Goal: Task Accomplishment & Management: Use online tool/utility

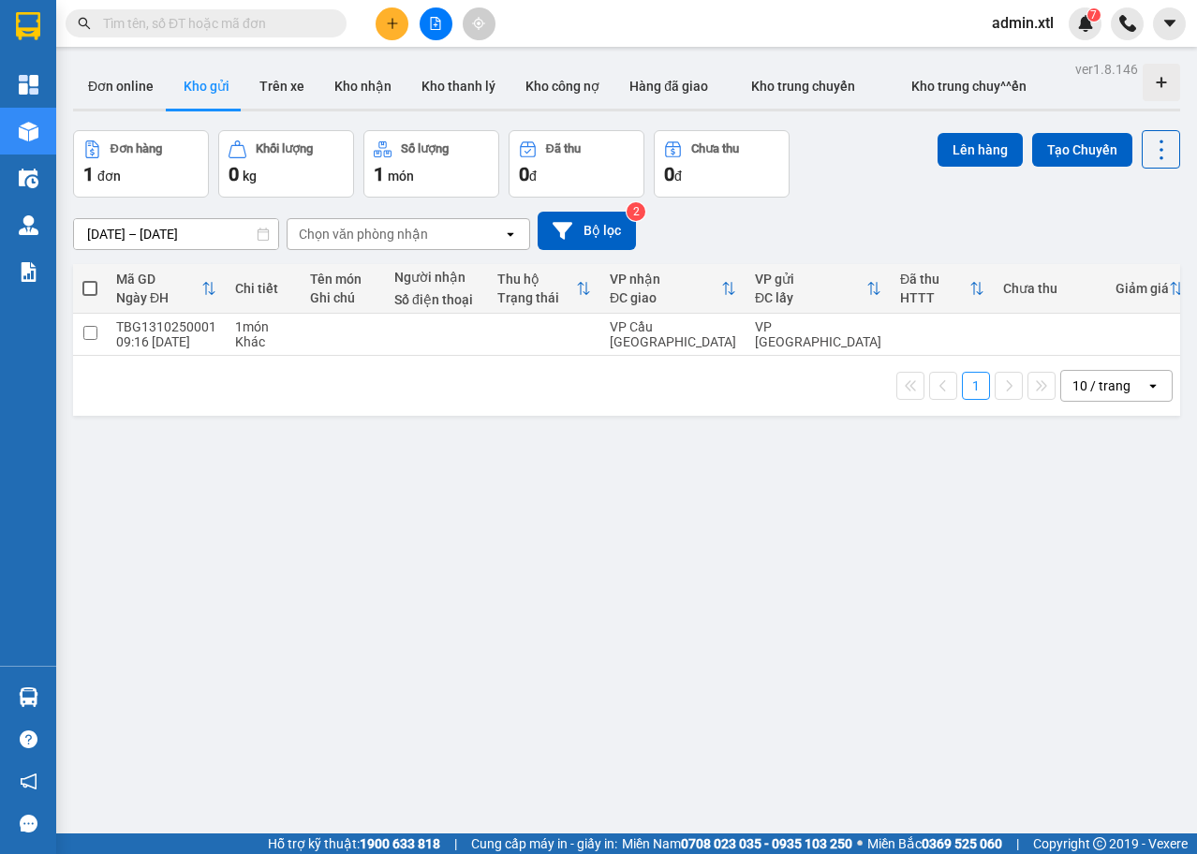
drag, startPoint x: 377, startPoint y: 10, endPoint x: 385, endPoint y: 20, distance: 12.0
click at [377, 10] on span at bounding box center [391, 23] width 33 height 33
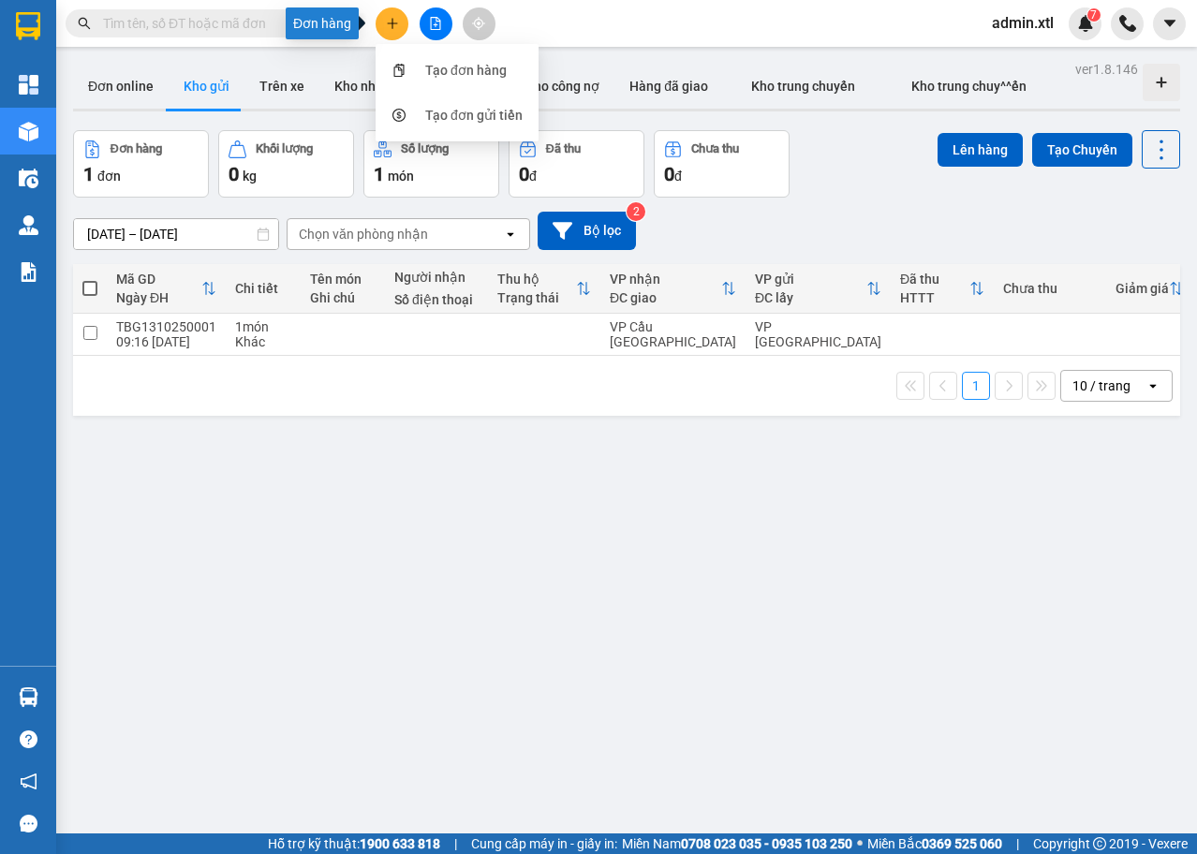
click at [386, 21] on icon "plus" at bounding box center [392, 23] width 13 height 13
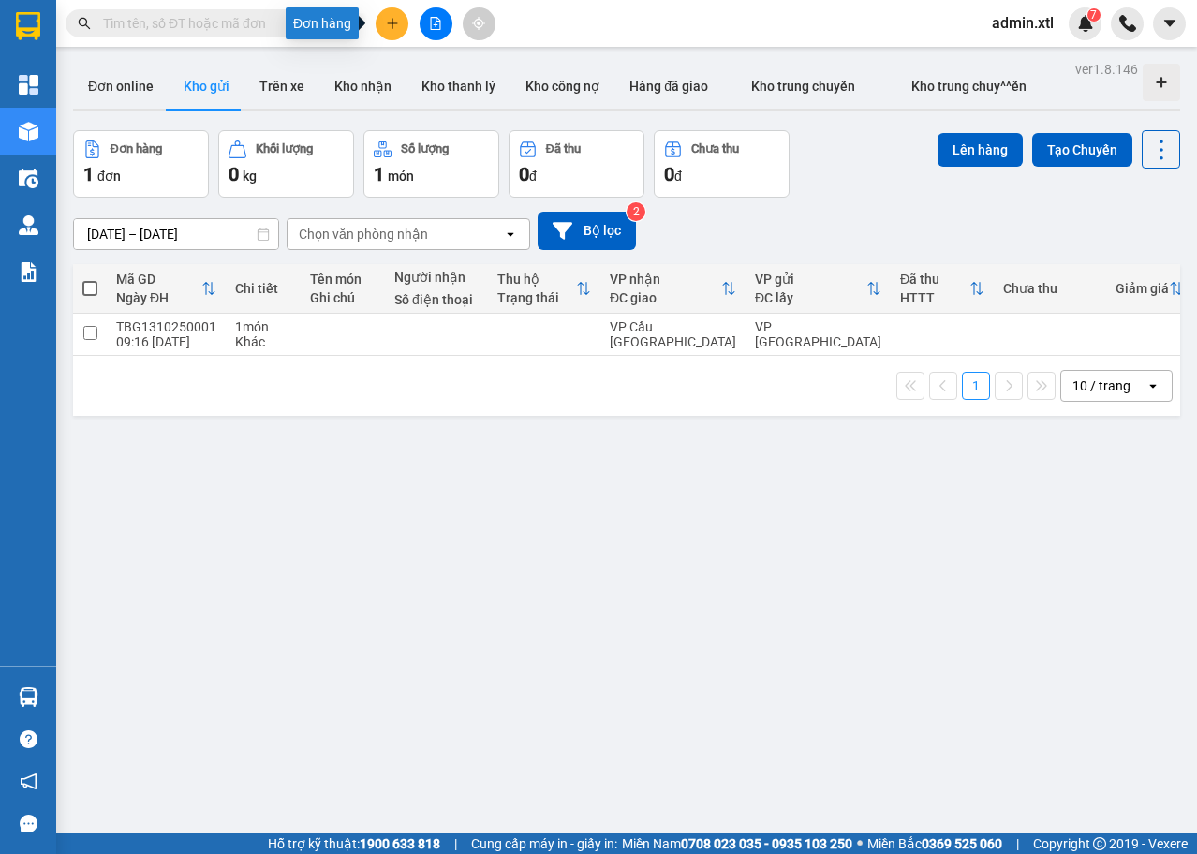
click at [395, 25] on icon "plus" at bounding box center [392, 23] width 13 height 13
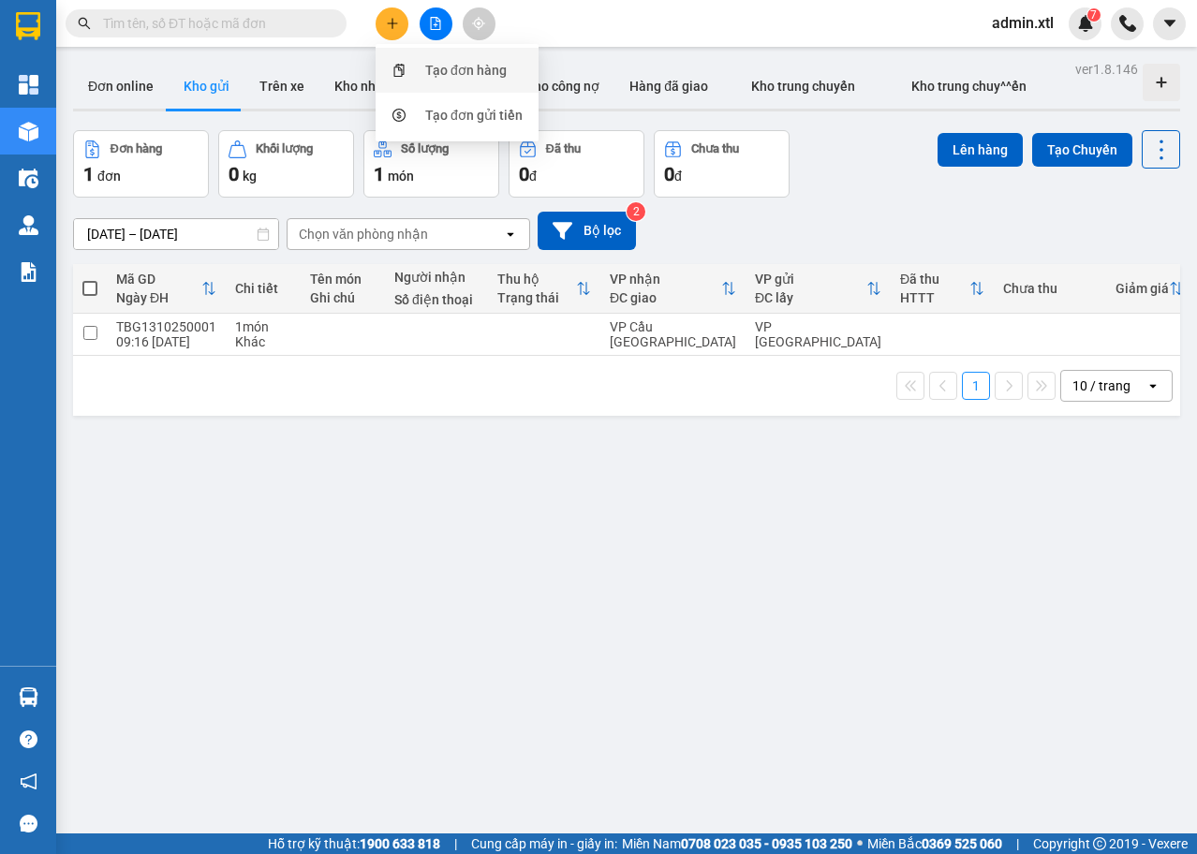
click at [439, 69] on div "Tạo đơn hàng" at bounding box center [465, 70] width 81 height 21
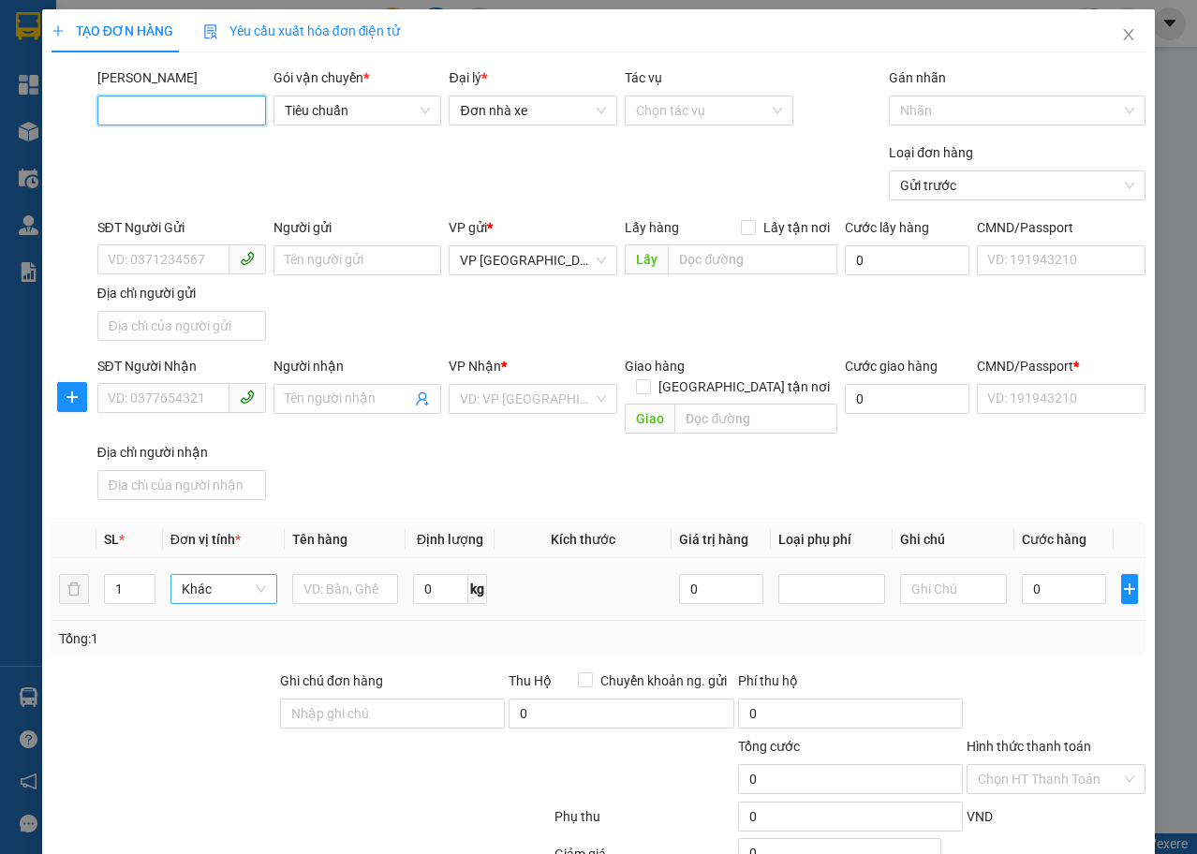
click at [215, 575] on span "Khác" at bounding box center [224, 589] width 84 height 28
click at [1124, 37] on icon "close" at bounding box center [1129, 34] width 10 height 11
